Goal: Task Accomplishment & Management: Use online tool/utility

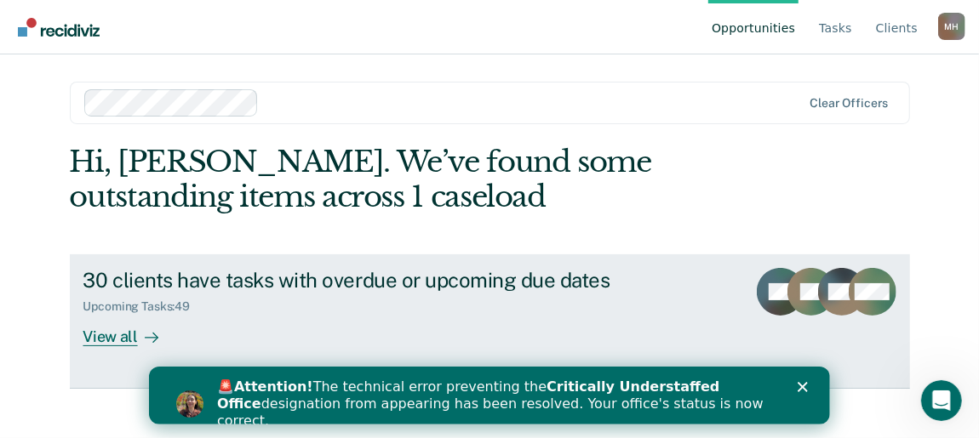
click at [111, 347] on div "View all" at bounding box center [130, 330] width 95 height 33
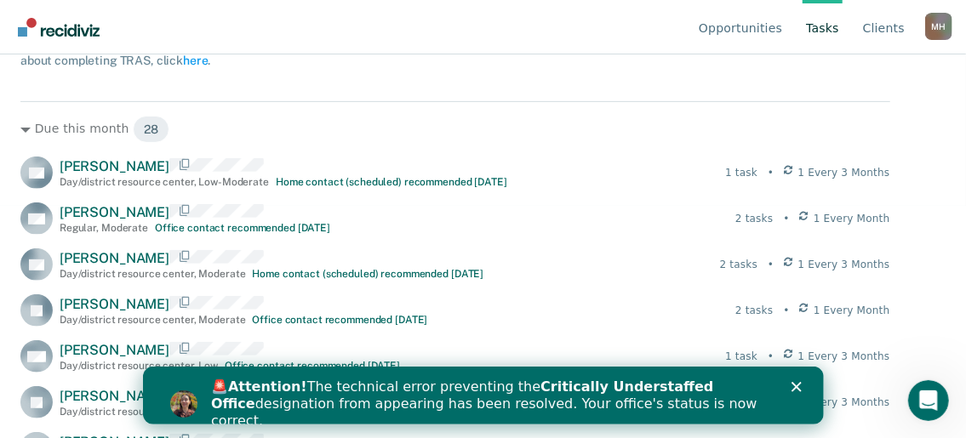
scroll to position [255, 0]
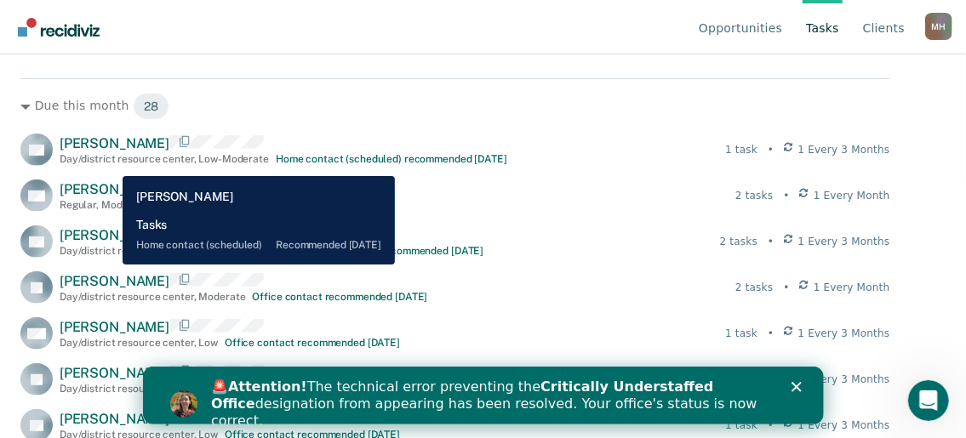
click at [110, 151] on span "[PERSON_NAME]" at bounding box center [115, 143] width 110 height 16
